Goal: Navigation & Orientation: Find specific page/section

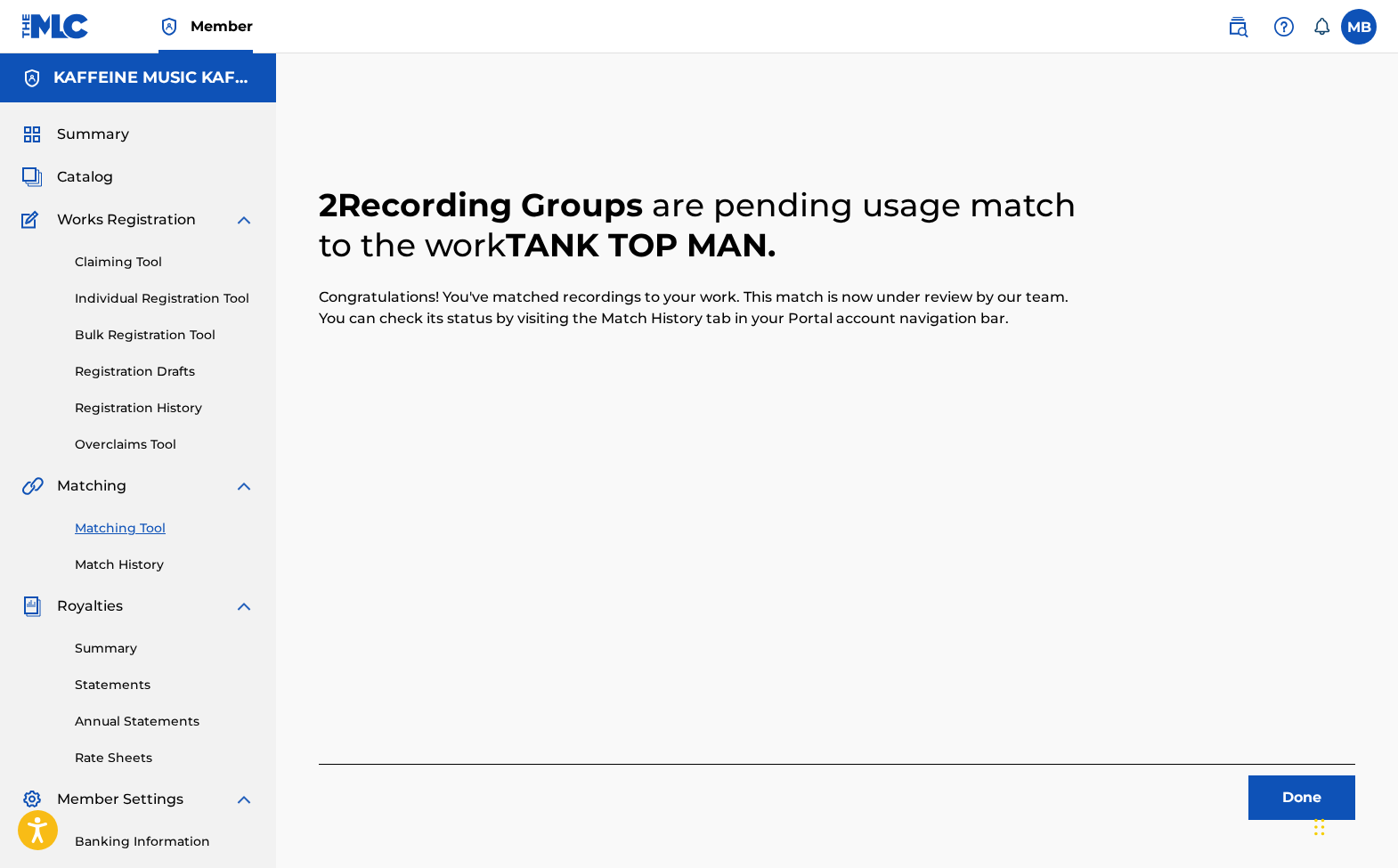
click at [601, 29] on nav "Member MB MB Michael Bernardino michaelmotrb@gmail.com Notification Preferences…" at bounding box center [699, 27] width 1398 height 53
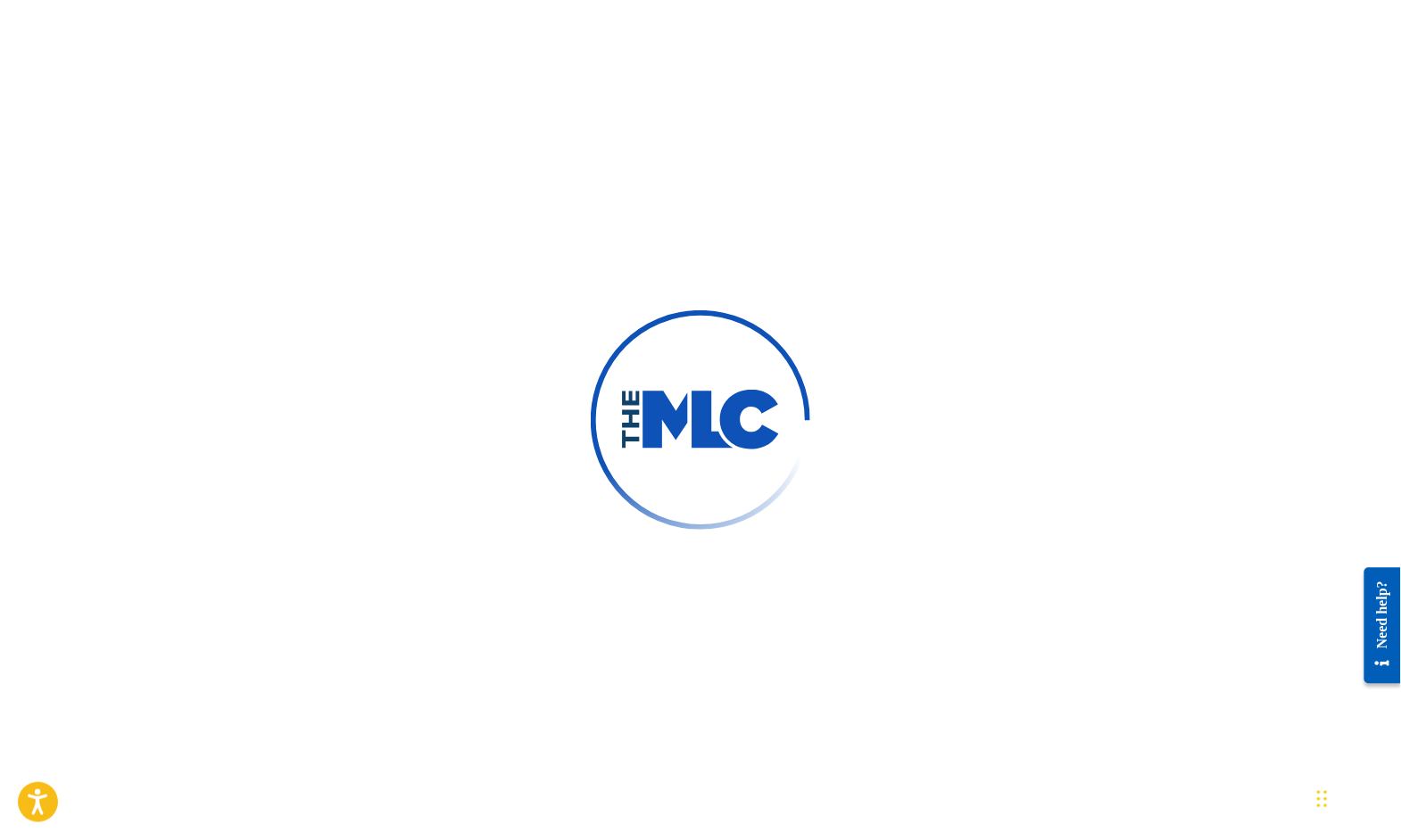
click at [306, 8] on div at bounding box center [700, 420] width 1401 height 840
click at [290, 2] on div at bounding box center [700, 420] width 1401 height 840
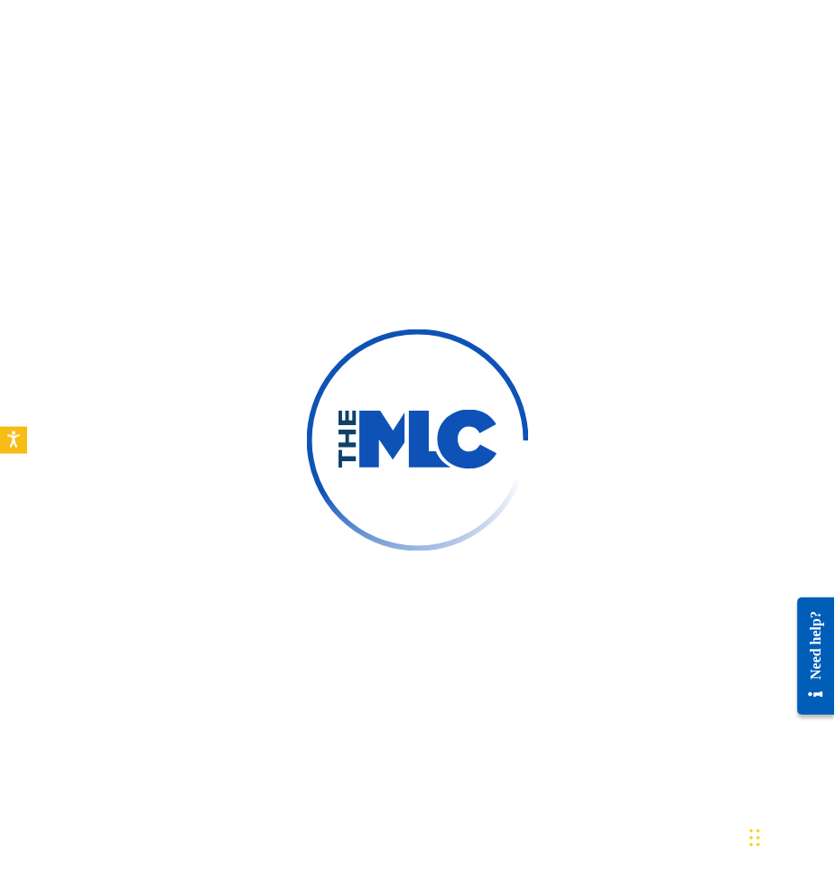
click at [695, 121] on div at bounding box center [417, 440] width 835 height 880
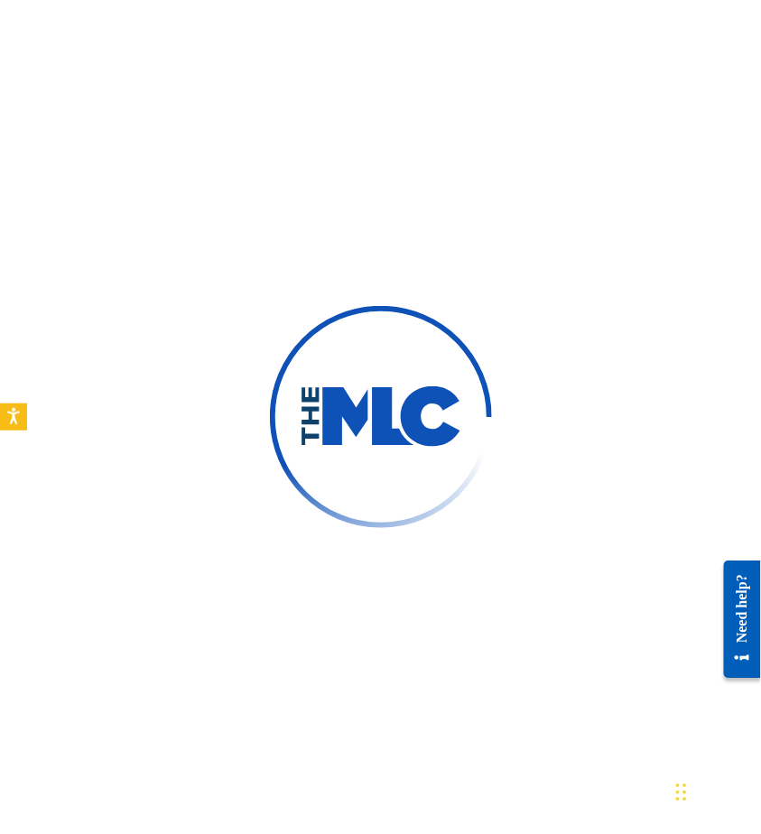
click at [86, 31] on div at bounding box center [380, 417] width 761 height 834
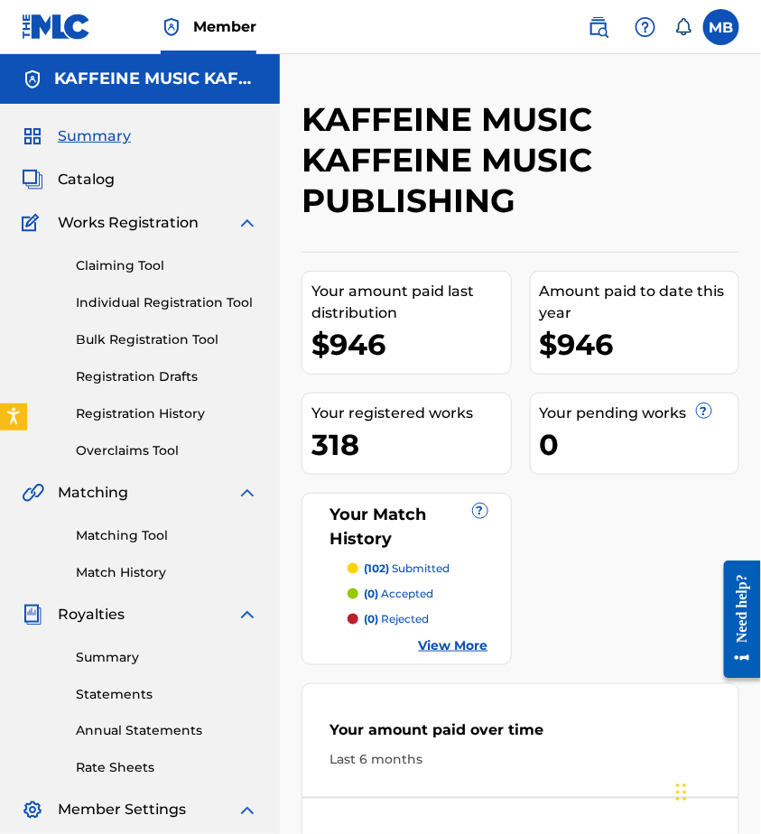
click at [458, 647] on link "View More" at bounding box center [454, 645] width 70 height 19
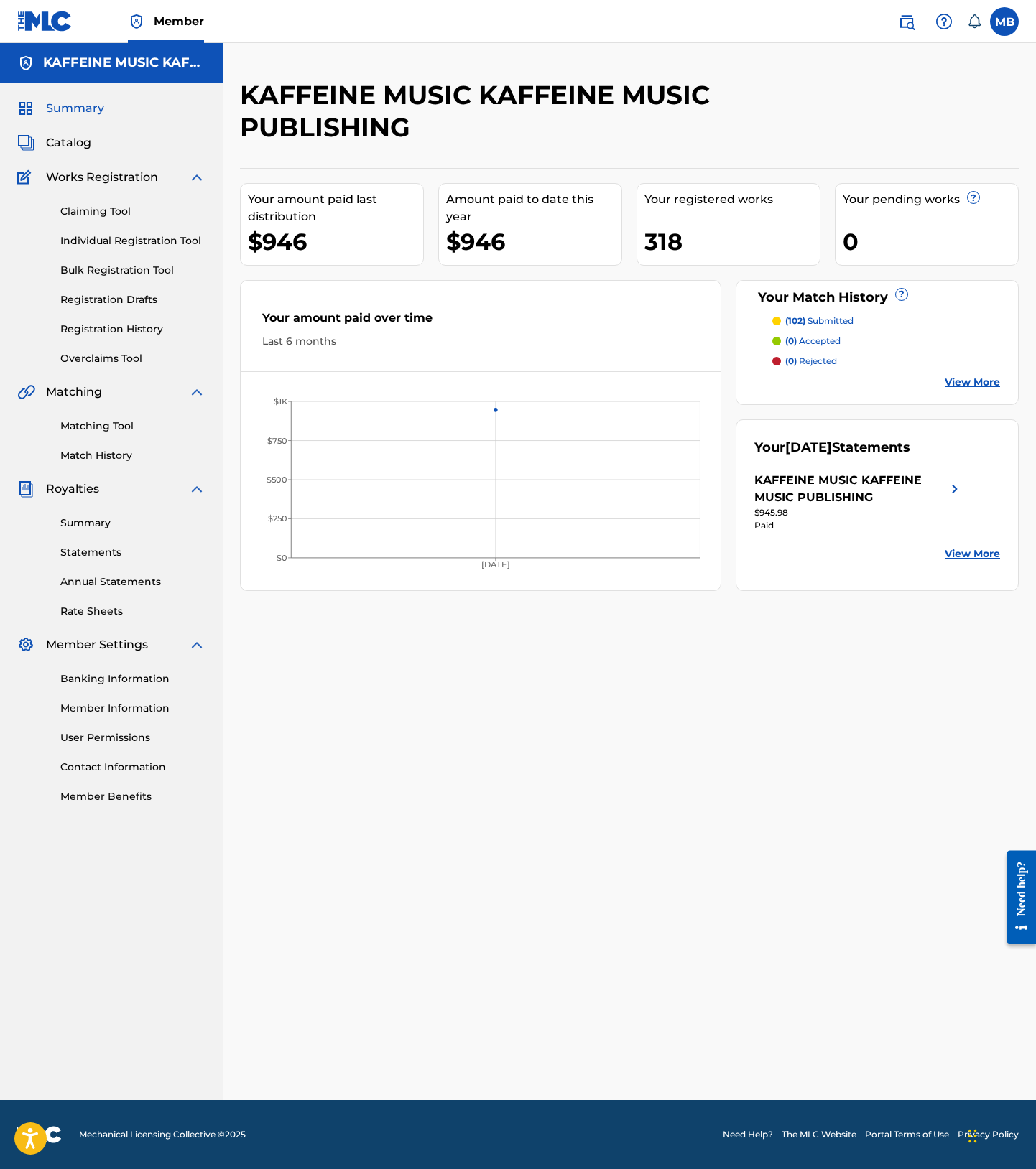
click at [204, 42] on link "Member" at bounding box center [166, 21] width 76 height 42
click at [60, 32] on img at bounding box center [45, 21] width 56 height 21
click at [204, 42] on link "Member" at bounding box center [166, 21] width 76 height 42
